Goal: Transaction & Acquisition: Purchase product/service

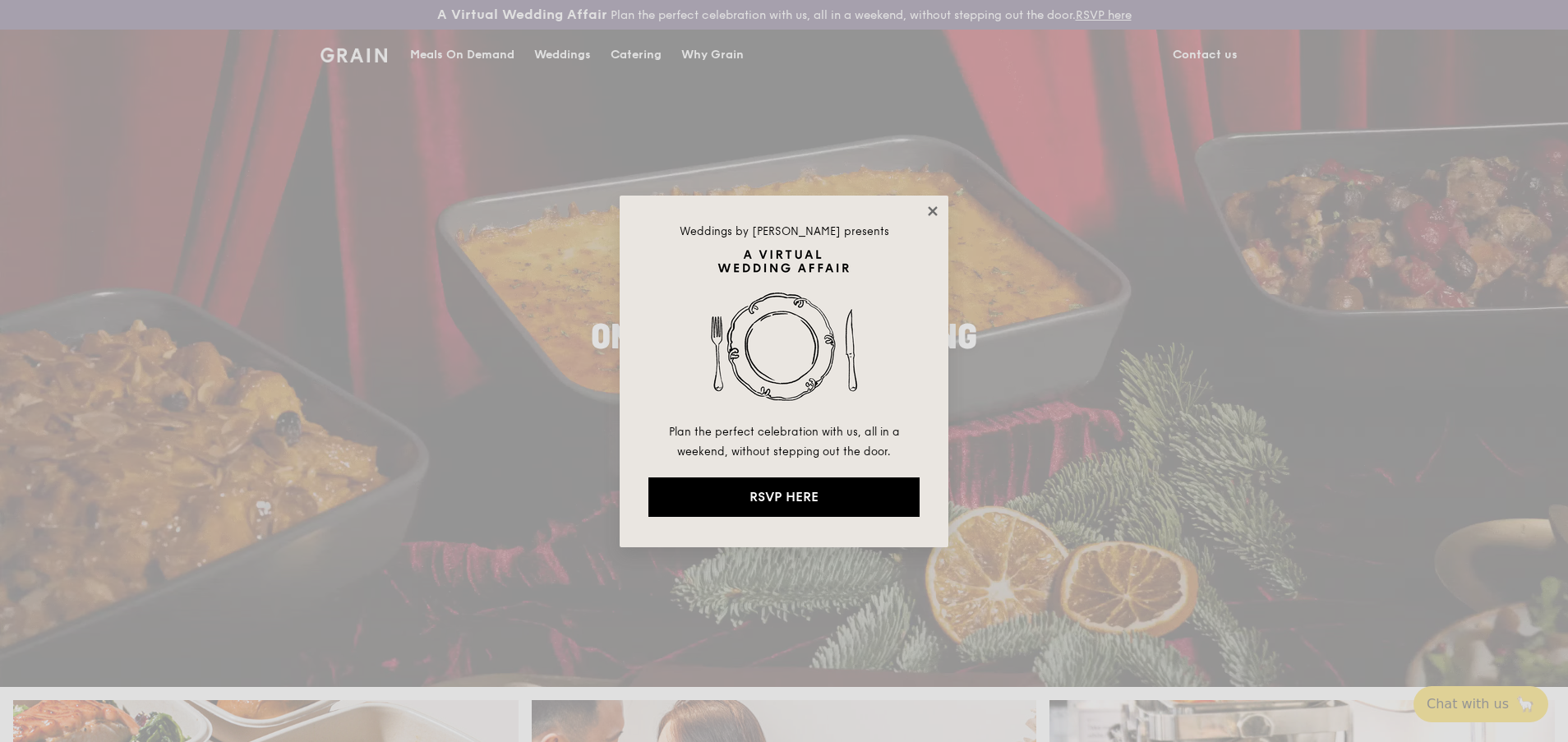
click at [931, 216] on icon at bounding box center [932, 210] width 15 height 15
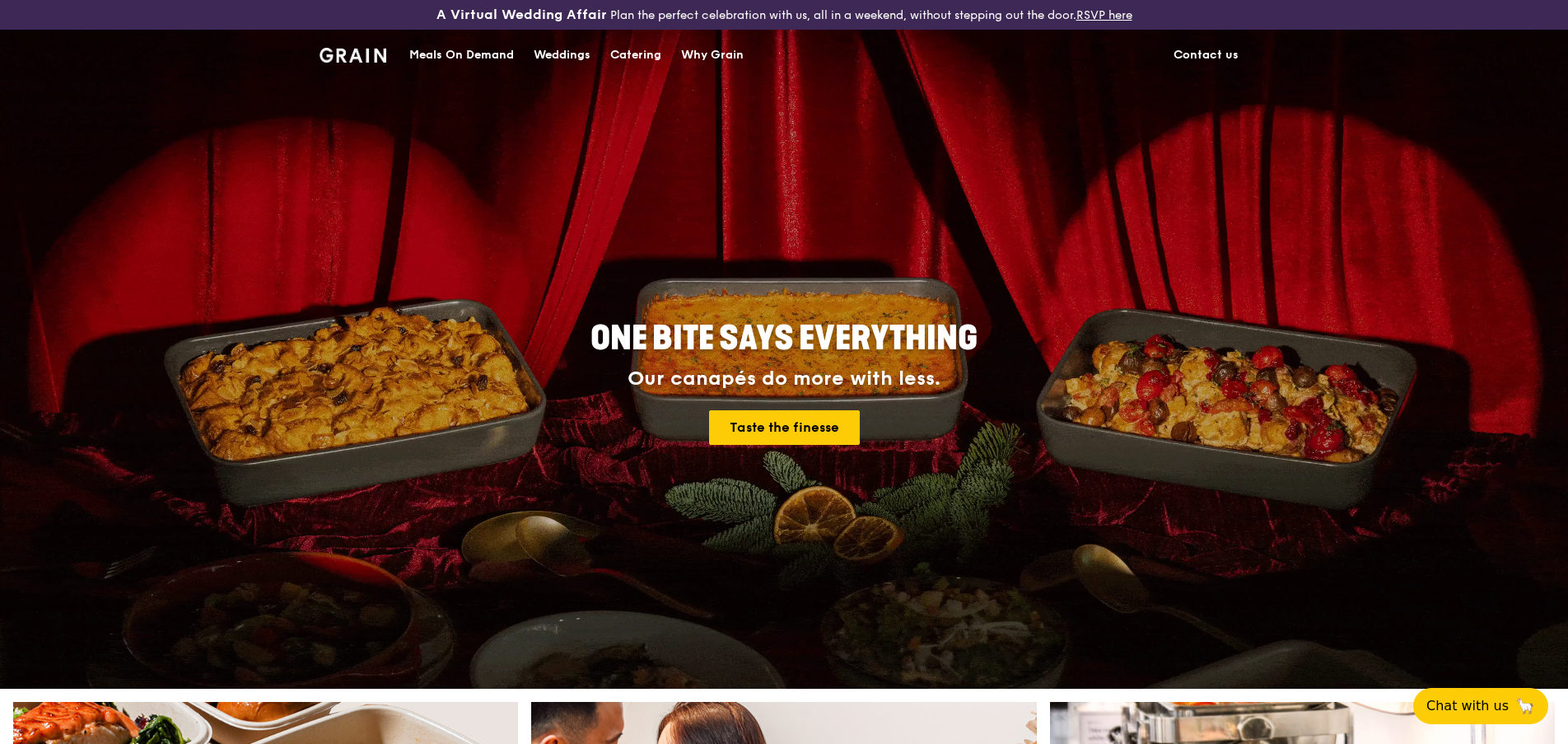
click at [712, 49] on div "Why Grain" at bounding box center [712, 54] width 63 height 49
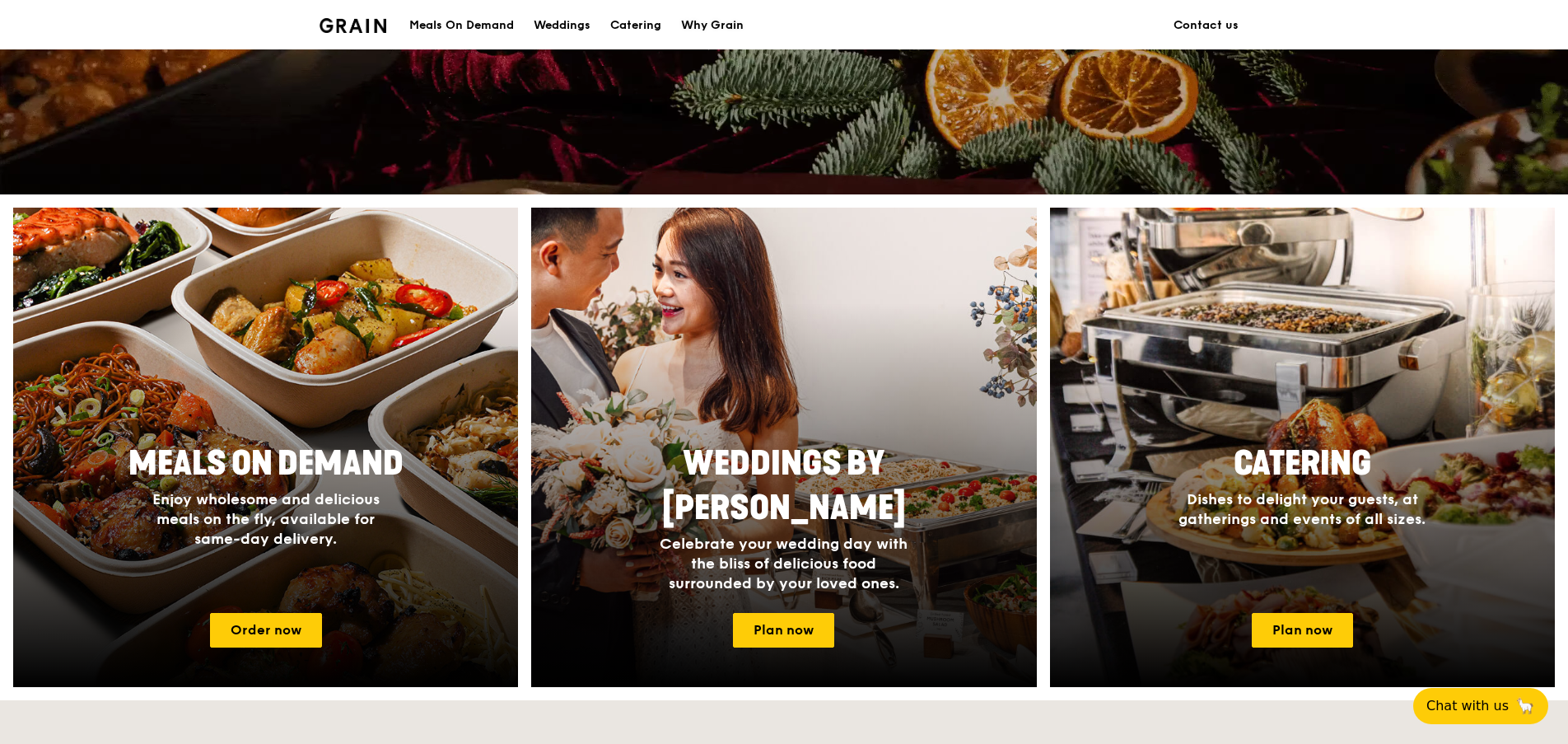
scroll to position [865, 0]
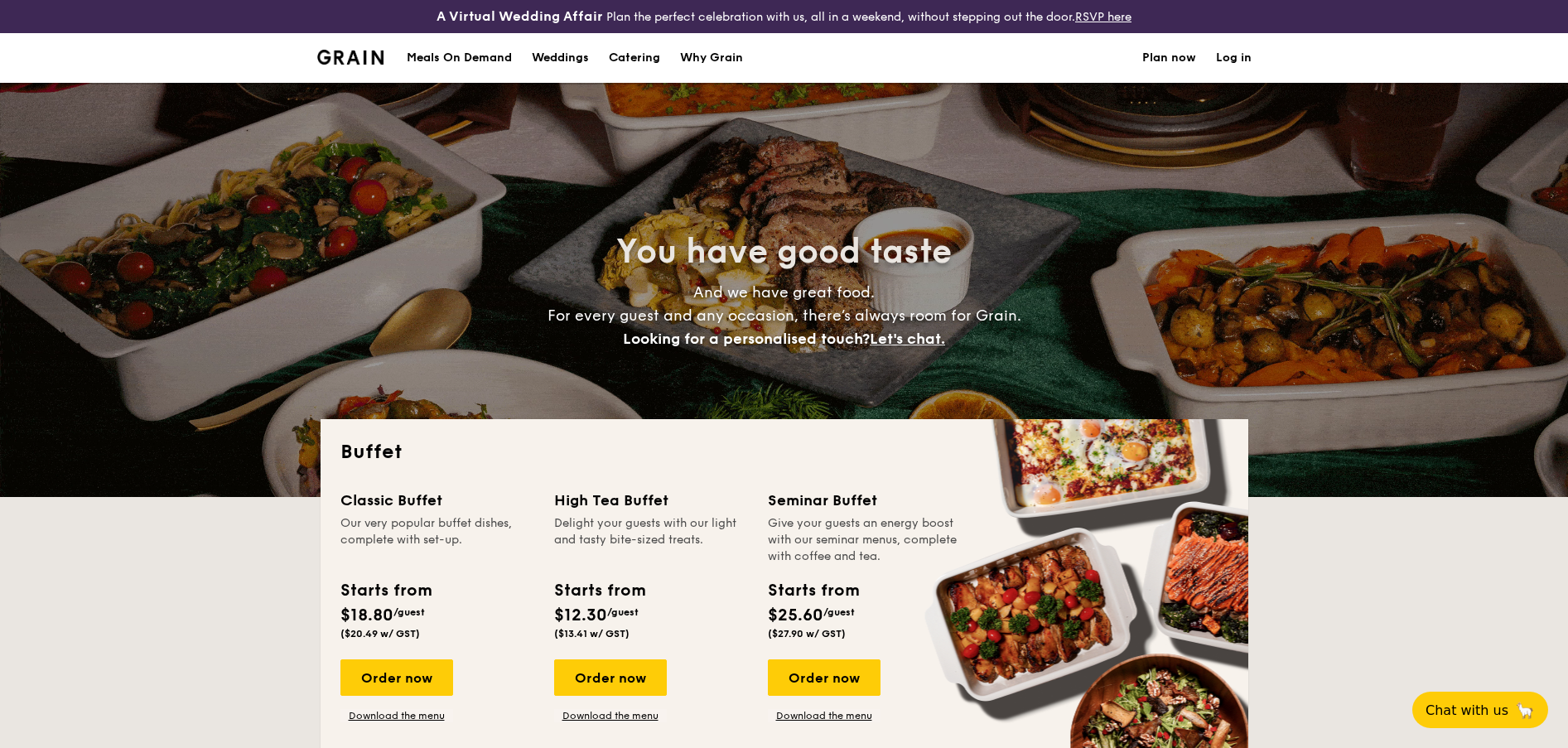
select select
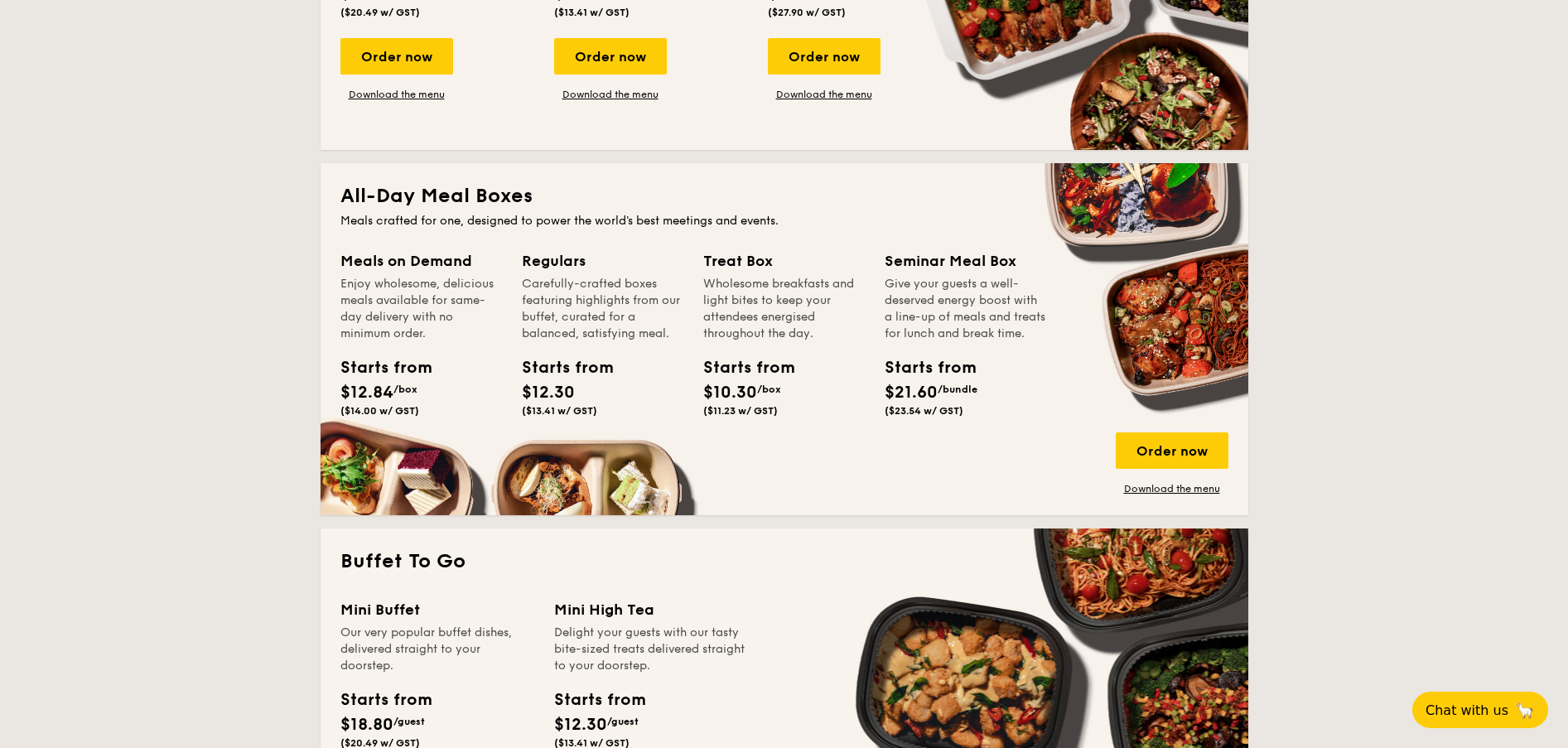
scroll to position [497, 0]
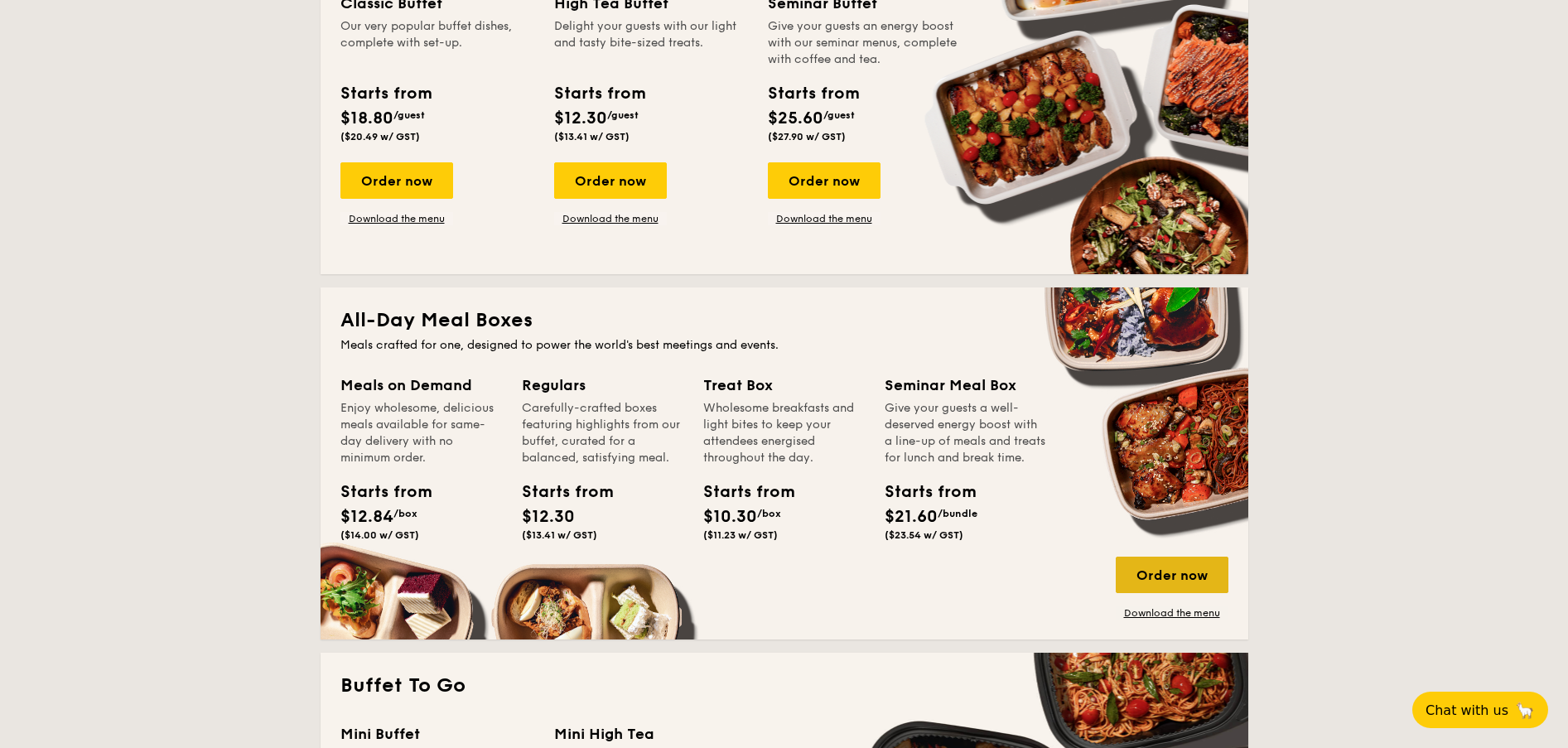
click at [1202, 561] on div "Order now" at bounding box center [1172, 575] width 113 height 36
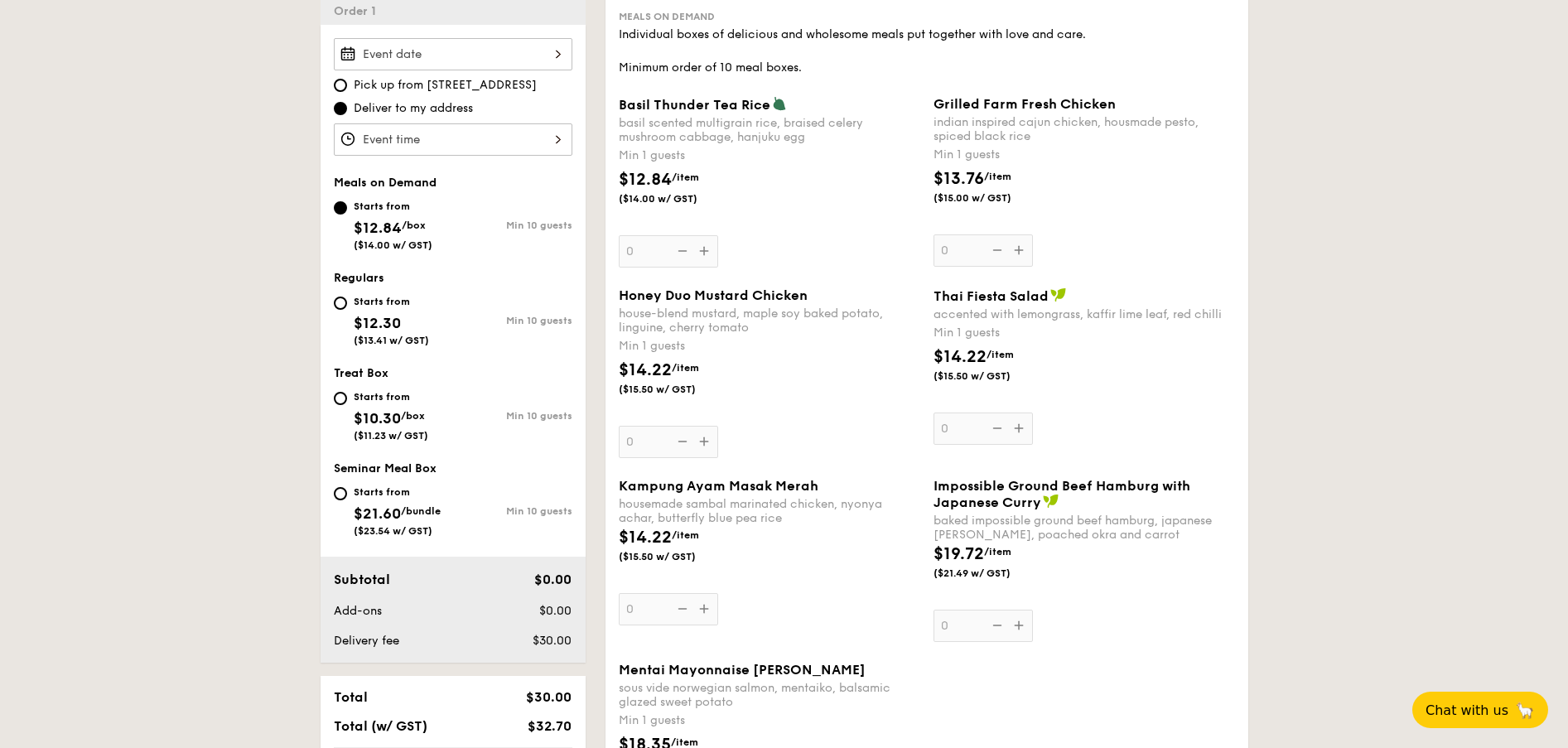
scroll to position [497, 0]
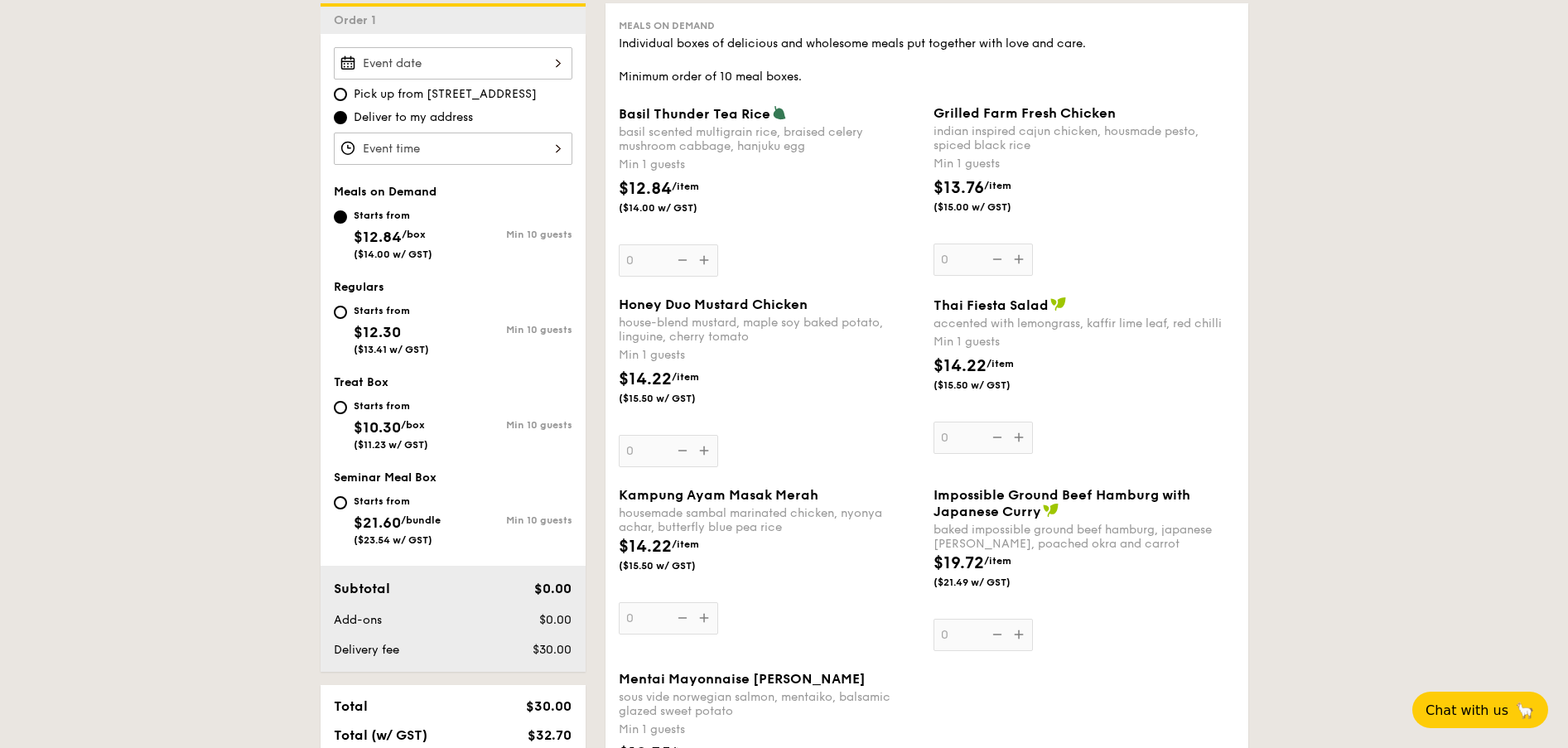
click at [358, 507] on div "Starts from $21.60 /bundle ($23.54 w/ GST)" at bounding box center [397, 518] width 87 height 55
click at [347, 507] on input "Starts from $21.60 /bundle ($23.54 w/ GST) Min 10 guests" at bounding box center [340, 502] width 13 height 13
radio input "true"
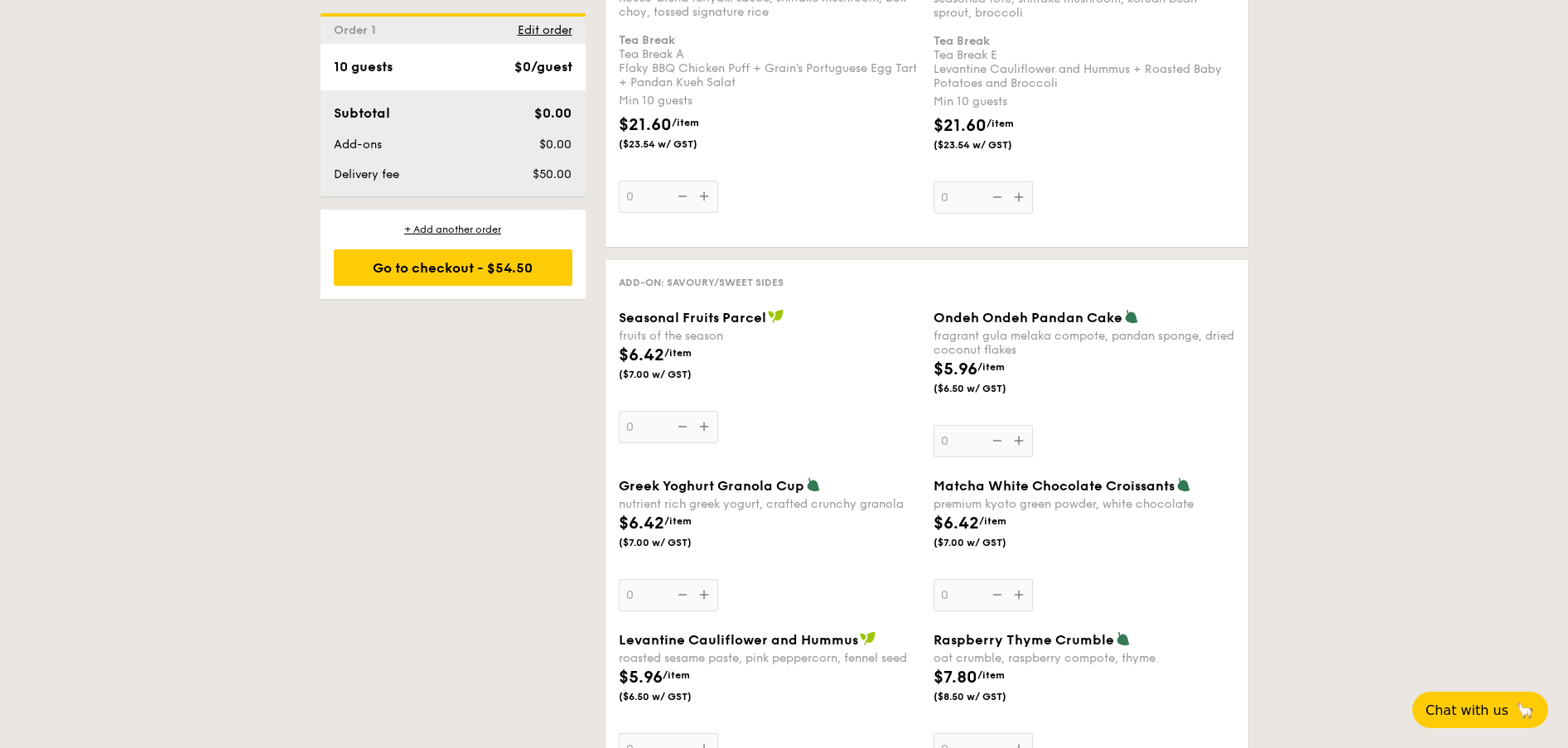
scroll to position [3727, 0]
